Goal: Task Accomplishment & Management: Complete application form

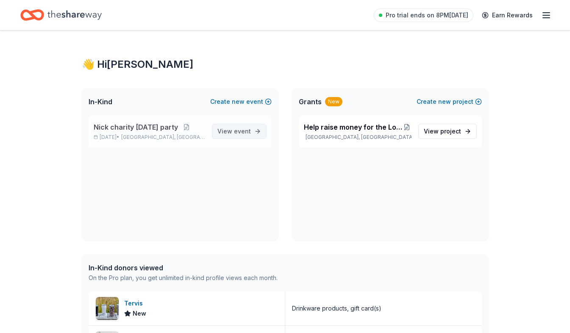
click at [243, 138] on link "View event" at bounding box center [239, 131] width 55 height 15
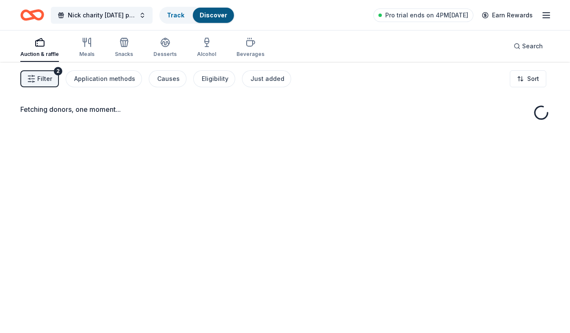
click at [242, 130] on div "Fetching donors, one moment..." at bounding box center [285, 228] width 570 height 333
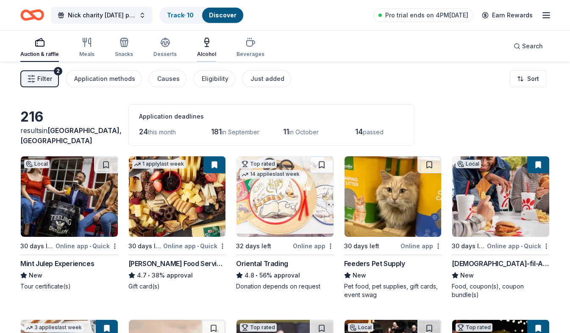
click at [207, 49] on div "Alcohol" at bounding box center [206, 47] width 19 height 20
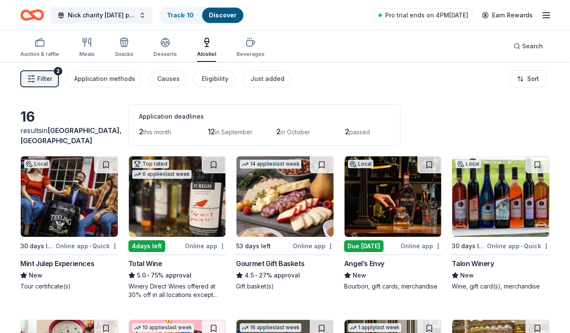
click at [51, 85] on button "Filter 2" at bounding box center [39, 78] width 39 height 17
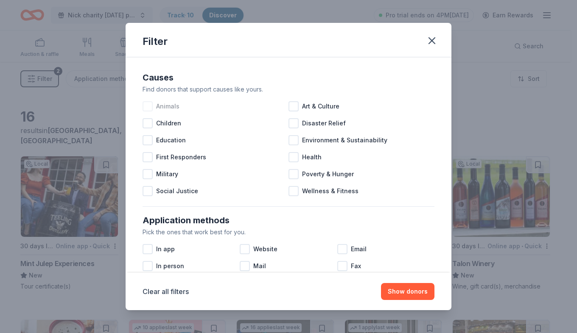
click at [159, 107] on span "Animals" at bounding box center [167, 106] width 23 height 10
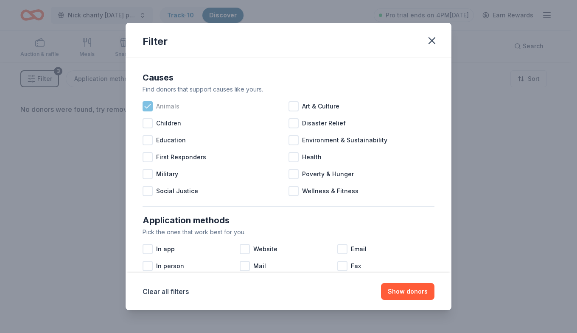
click at [159, 107] on span "Animals" at bounding box center [167, 106] width 23 height 10
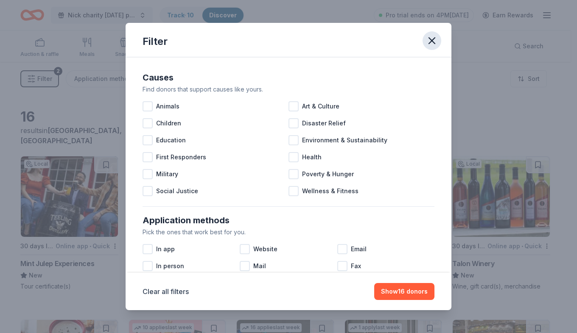
click at [436, 41] on icon "button" at bounding box center [432, 41] width 12 height 12
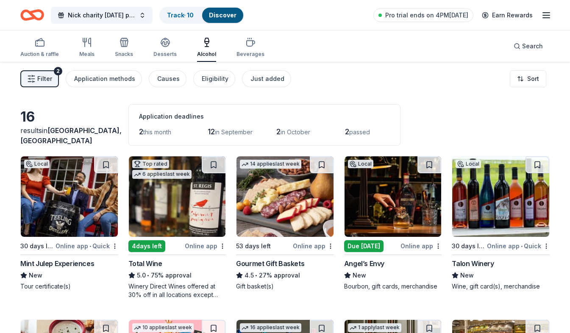
click at [53, 80] on button "Filter 2" at bounding box center [39, 78] width 39 height 17
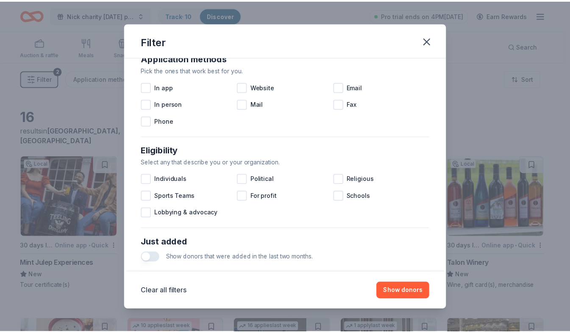
scroll to position [170, 0]
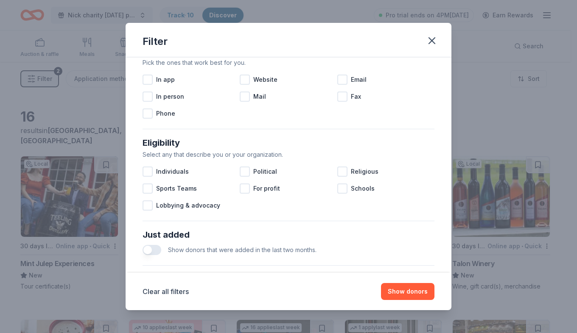
click at [441, 37] on div "Filter" at bounding box center [288, 40] width 326 height 34
click at [435, 39] on icon "button" at bounding box center [432, 41] width 12 height 12
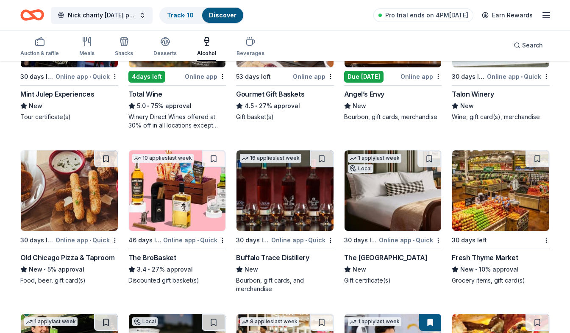
click at [401, 84] on div "Local Due today Online app Angel’s Envy New Bourbon, gift cards, merchandise" at bounding box center [393, 53] width 98 height 135
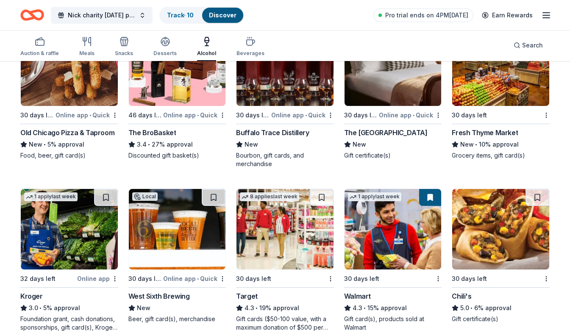
scroll to position [347, 0]
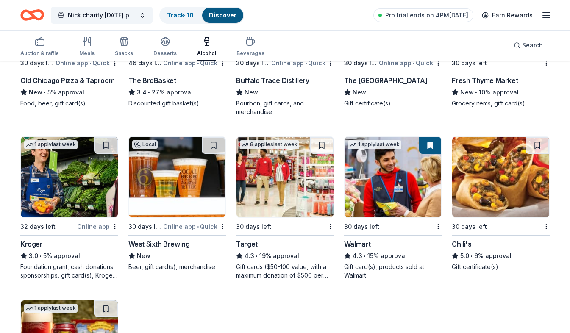
click at [521, 209] on img at bounding box center [500, 177] width 97 height 81
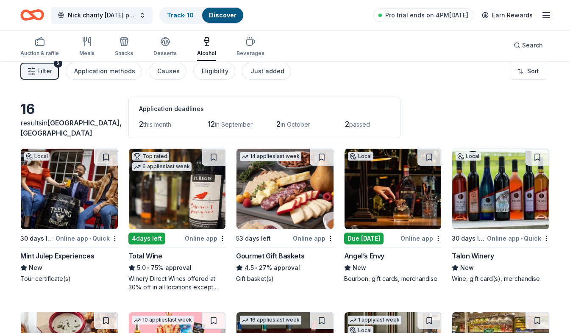
scroll to position [0, 0]
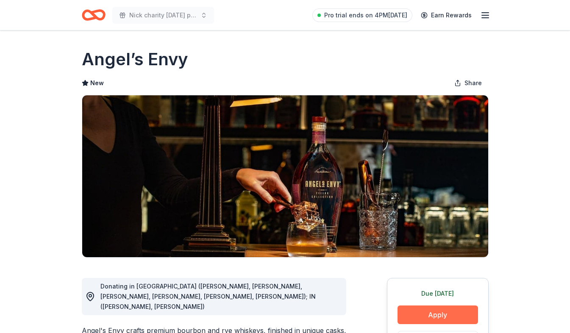
click at [446, 313] on button "Apply" at bounding box center [438, 315] width 81 height 19
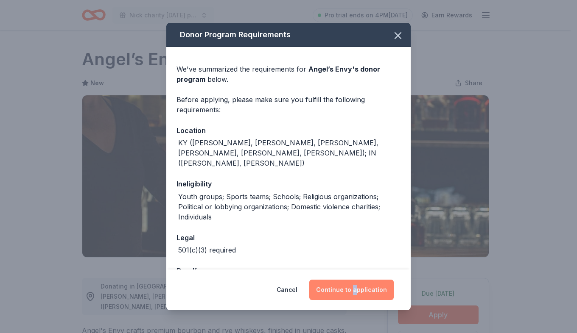
drag, startPoint x: 357, startPoint y: 275, endPoint x: 357, endPoint y: 284, distance: 9.8
click at [357, 284] on div "Cancel Continue to application" at bounding box center [288, 290] width 244 height 41
click at [357, 284] on button "Continue to application" at bounding box center [351, 290] width 84 height 20
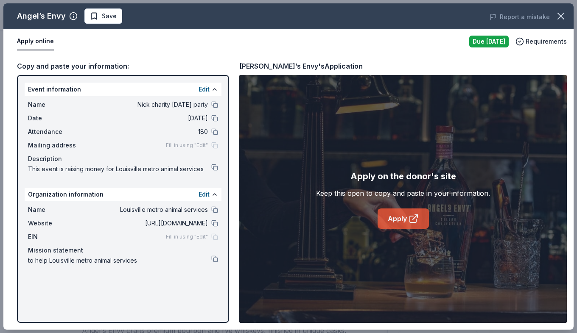
click at [404, 215] on link "Apply" at bounding box center [402, 219] width 51 height 20
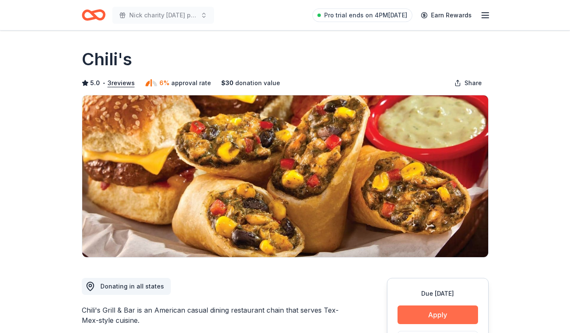
click at [429, 315] on button "Apply" at bounding box center [438, 315] width 81 height 19
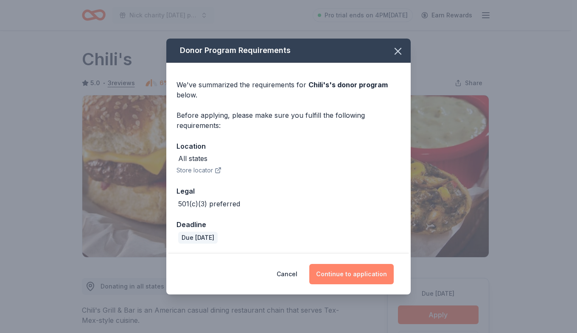
click at [372, 273] on button "Continue to application" at bounding box center [351, 274] width 84 height 20
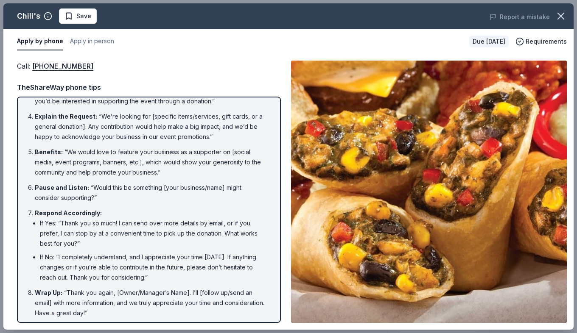
scroll to position [103, 0]
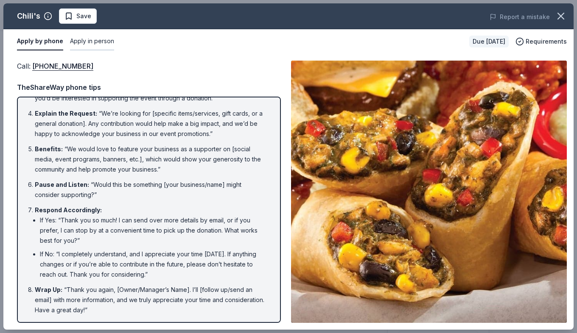
click at [110, 45] on button "Apply in person" at bounding box center [92, 42] width 44 height 18
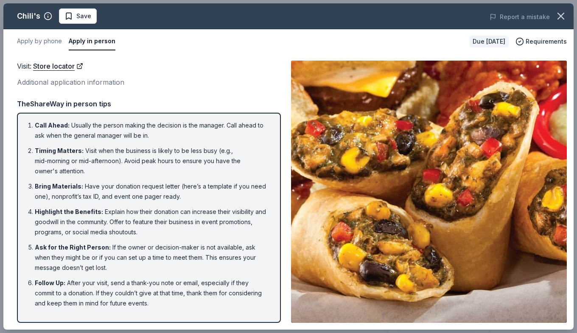
scroll to position [0, 0]
